Goal: Information Seeking & Learning: Learn about a topic

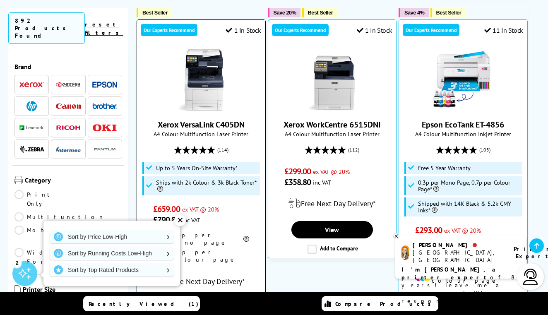
scroll to position [310, 0]
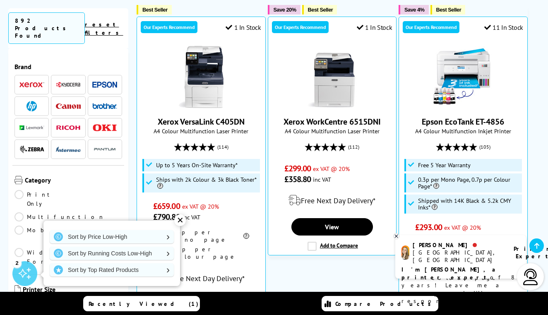
click at [106, 79] on span at bounding box center [104, 84] width 25 height 10
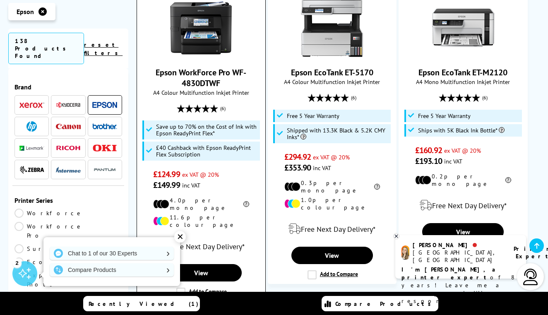
scroll to position [1404, 0]
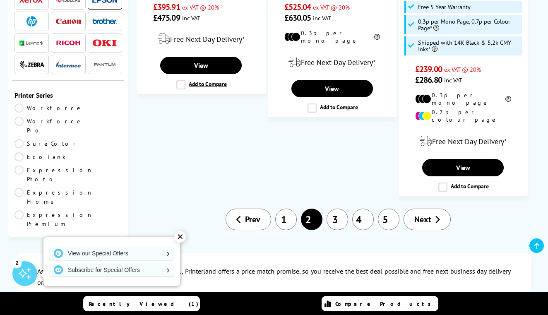
scroll to position [1445, 0]
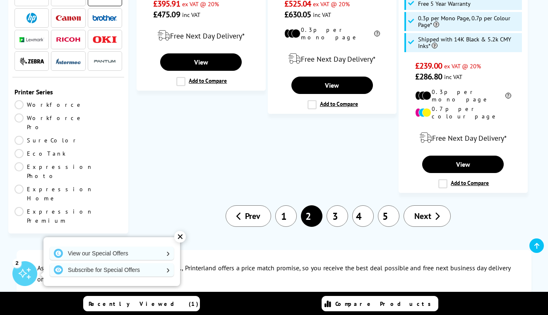
click at [337, 205] on link "3" at bounding box center [337, 216] width 22 height 22
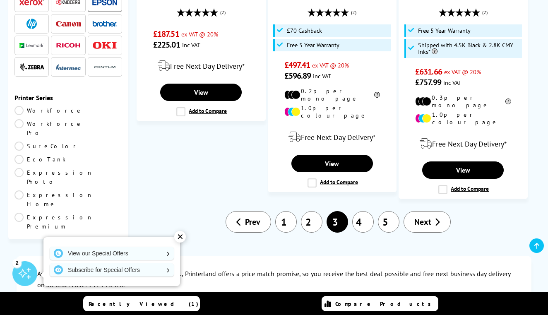
scroll to position [1442, 0]
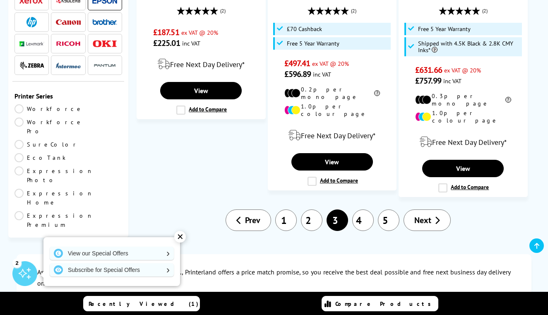
click at [363, 209] on link "4" at bounding box center [363, 220] width 22 height 22
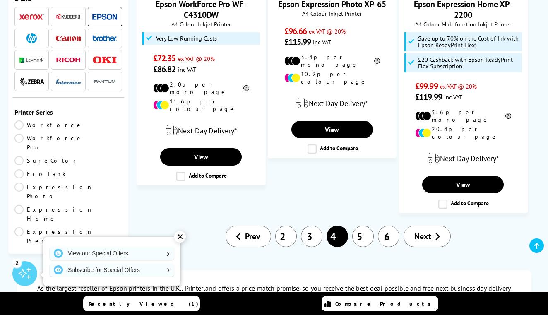
scroll to position [1415, 0]
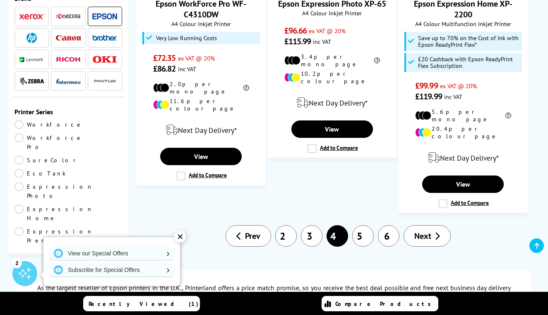
click at [364, 225] on link "5" at bounding box center [363, 236] width 22 height 22
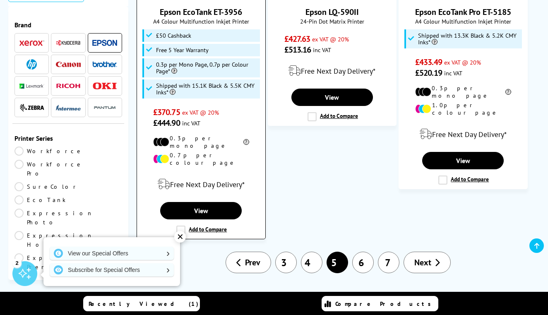
scroll to position [1407, 0]
